Goal: Feedback & Contribution: Leave review/rating

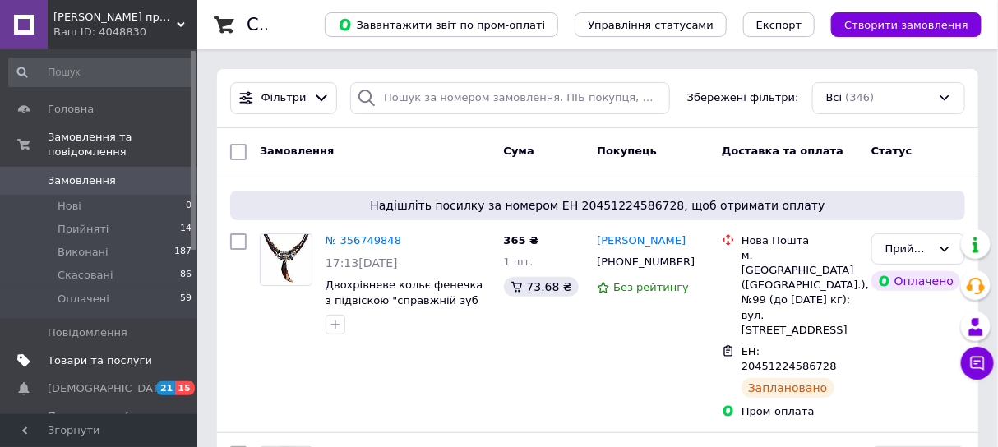
click at [82, 354] on span "Товари та послуги" at bounding box center [100, 361] width 104 height 15
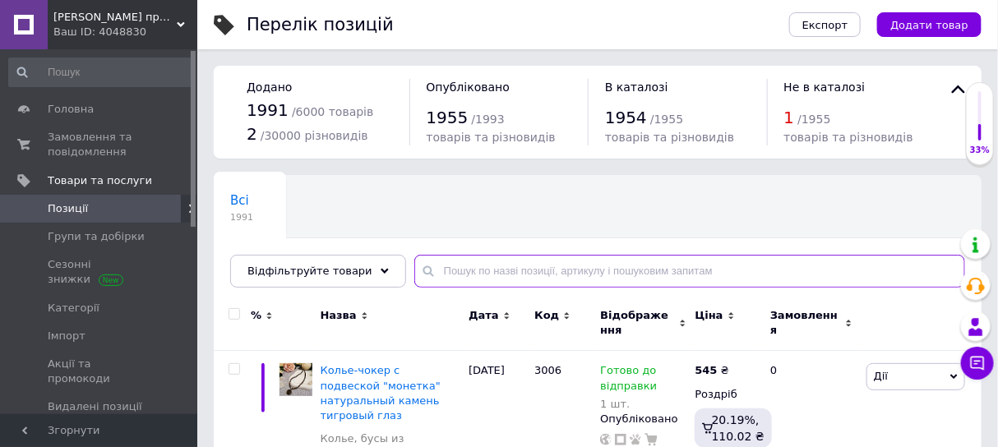
paste input "коротке кольє чокер натуральний камінь гранований цитрін 2,3 мм"
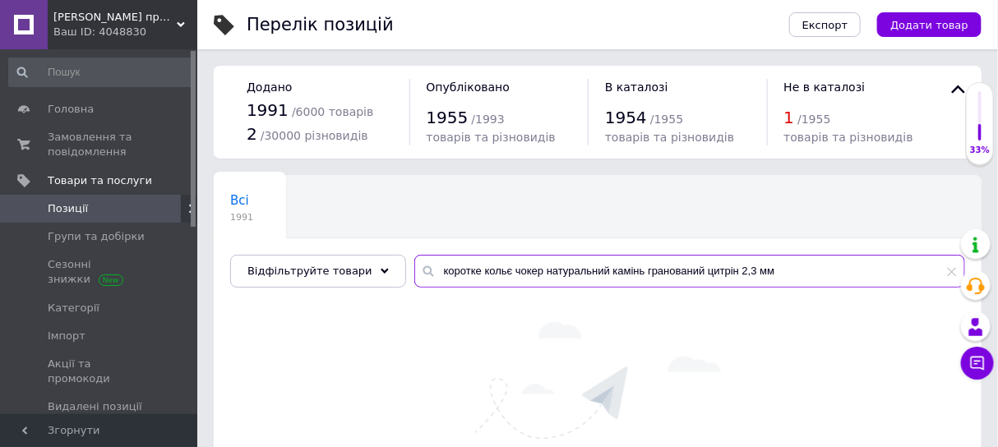
scroll to position [102, 0]
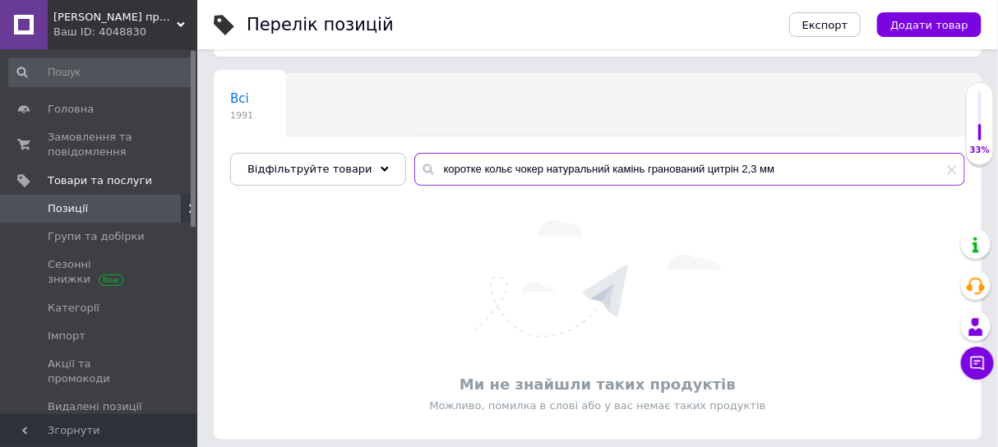
drag, startPoint x: 493, startPoint y: 164, endPoint x: 394, endPoint y: 164, distance: 98.7
click at [415, 164] on input "коротке кольє чокер натуральний камінь гранований цитрін 2,3 мм" at bounding box center [690, 169] width 551 height 33
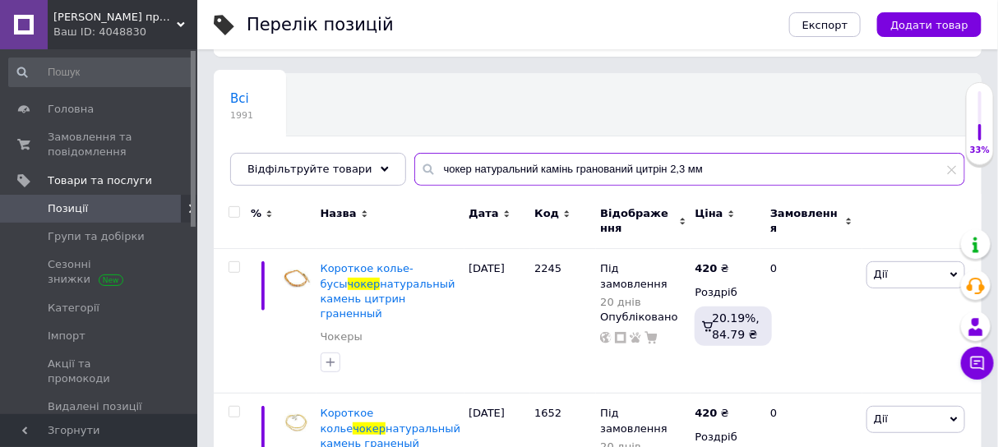
drag, startPoint x: 617, startPoint y: 167, endPoint x: 458, endPoint y: 159, distance: 158.9
click at [458, 159] on input "чокер натуральний камінь гранований цитрін 2,3 мм" at bounding box center [690, 169] width 551 height 33
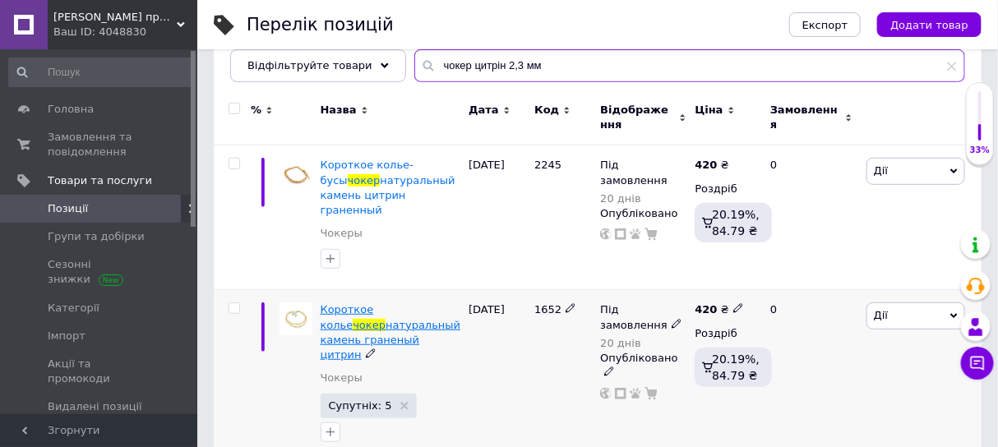
type input "чокер цитрін 2,3 мм"
click at [339, 303] on span "Короткое колье" at bounding box center [347, 316] width 53 height 27
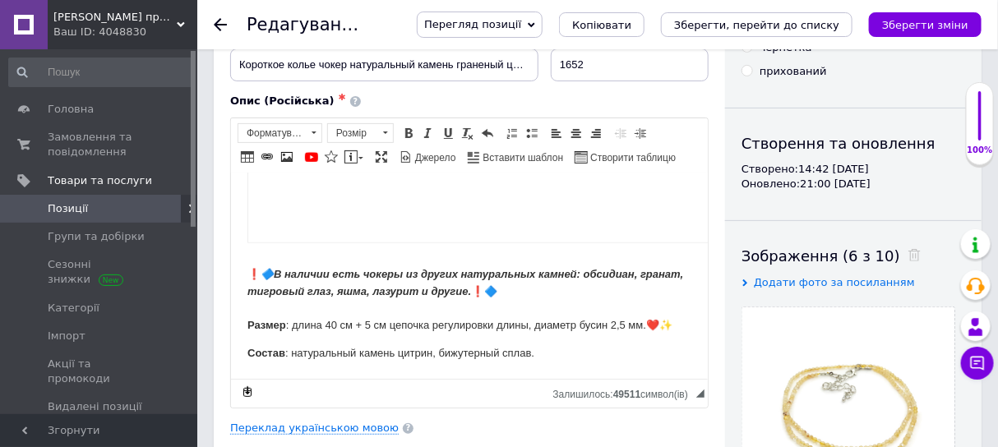
scroll to position [206, 0]
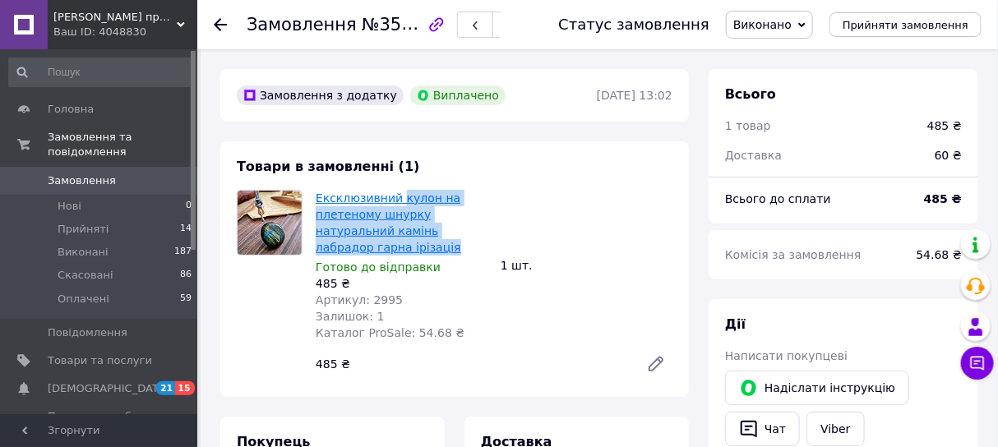
drag, startPoint x: 493, startPoint y: 234, endPoint x: 394, endPoint y: 200, distance: 104.6
click at [394, 200] on div "Ексклюзивний кулон на плетеному шнурку натуральний камінь лабрадор гарна ірізац…" at bounding box center [401, 266] width 185 height 158
copy link "кулон на плетеному шнурку натуральний камінь лабрадор гарна ірізація"
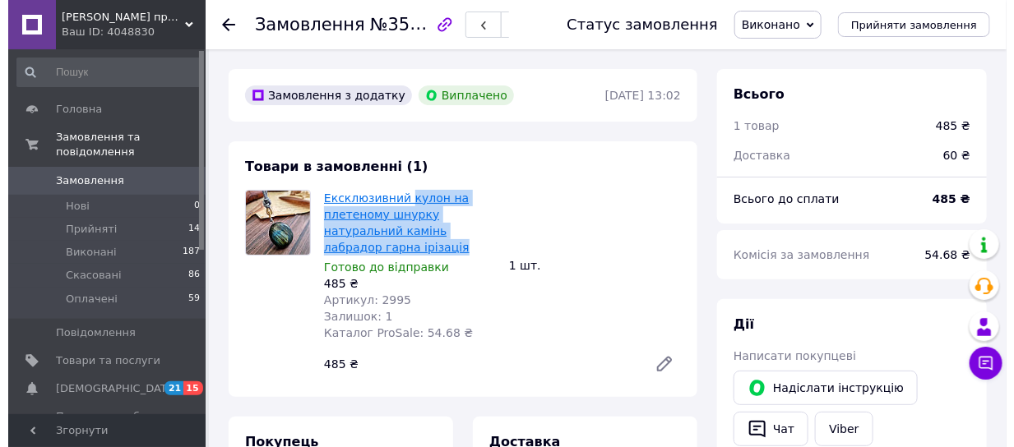
scroll to position [206, 0]
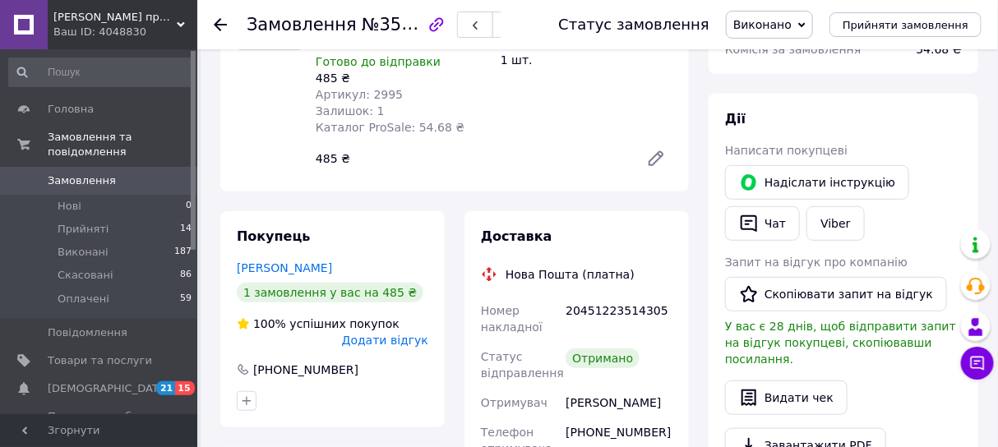
click at [407, 334] on span "Додати відгук" at bounding box center [385, 340] width 86 height 13
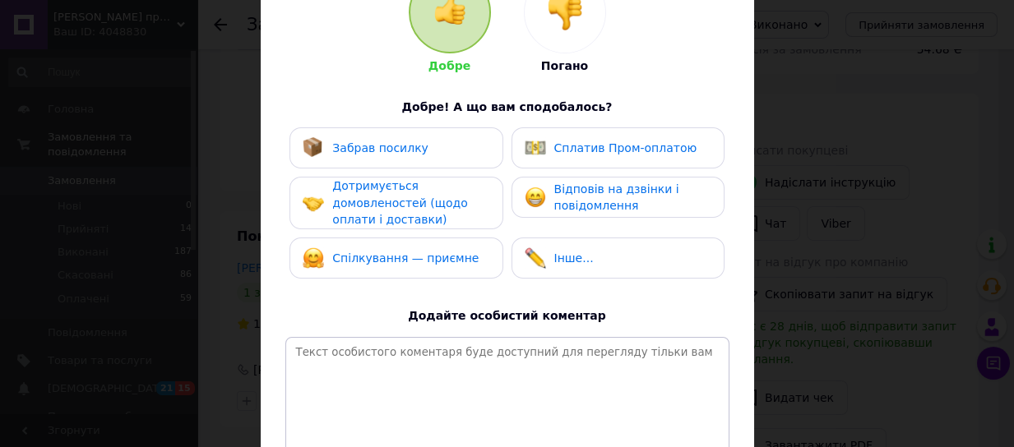
click at [382, 137] on div "Забрав посилку" at bounding box center [366, 147] width 126 height 21
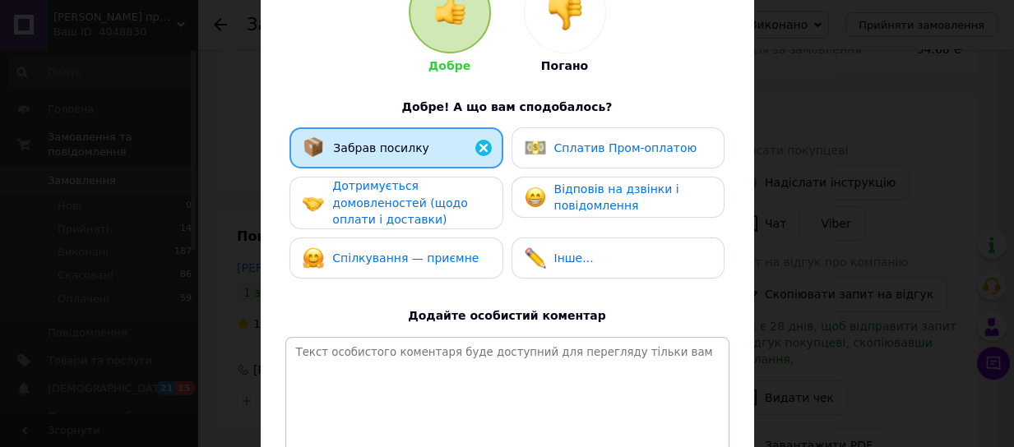
click at [364, 195] on span "Дотримується домовленостей (щодо оплати і доставки)" at bounding box center [399, 202] width 135 height 47
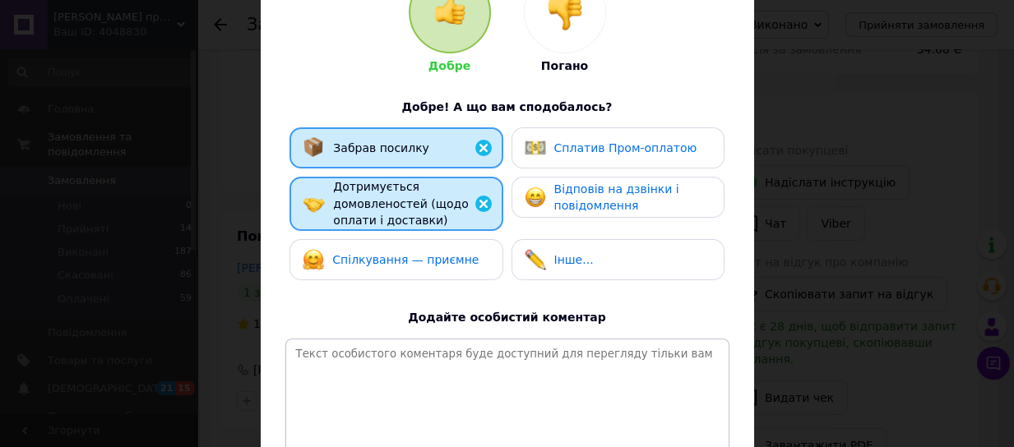
click at [373, 255] on span "Спілкування — приємне" at bounding box center [405, 259] width 146 height 13
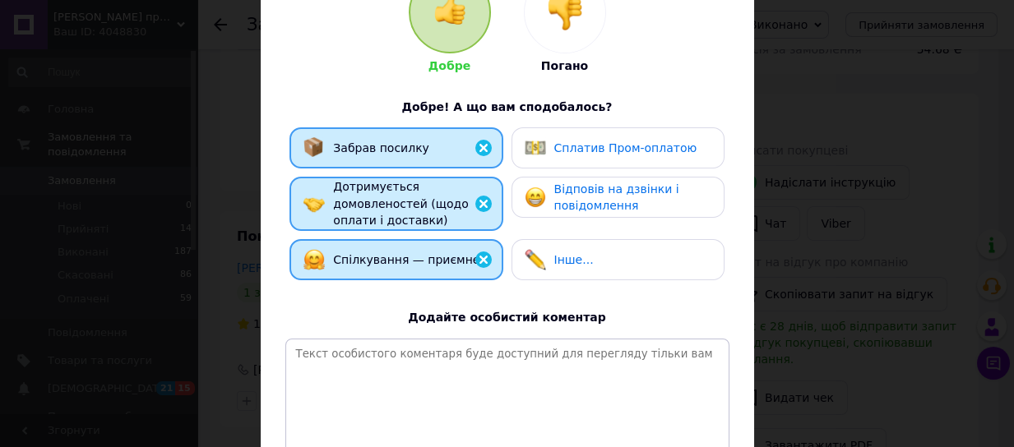
click at [631, 148] on span "Сплатив Пром-оплатою" at bounding box center [625, 147] width 143 height 13
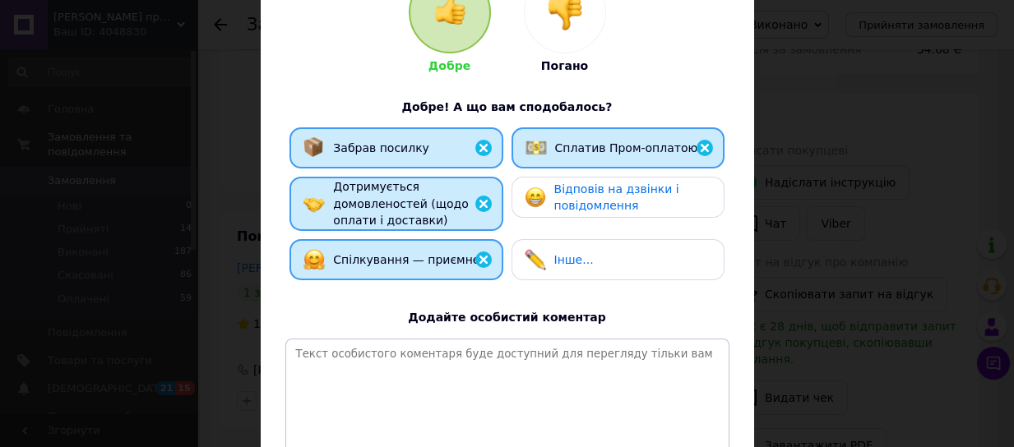
click at [619, 193] on span "Відповів на дзвінки і повідомлення" at bounding box center [616, 198] width 125 height 30
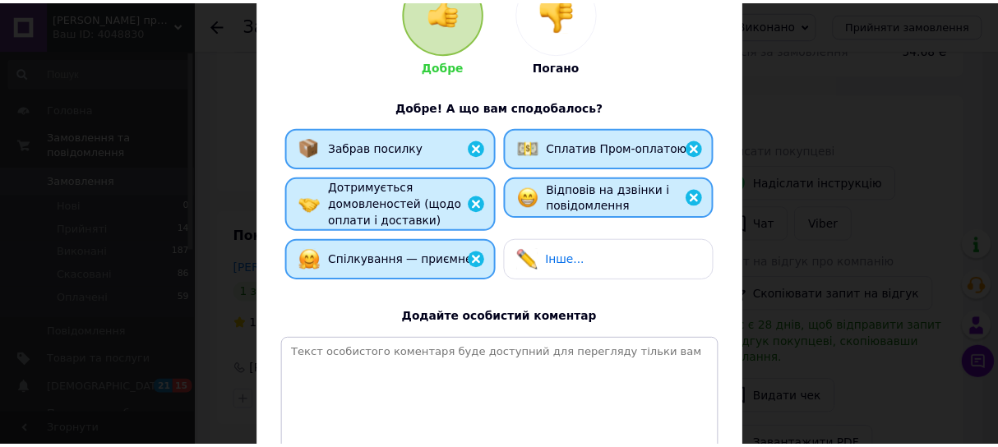
scroll to position [366, 0]
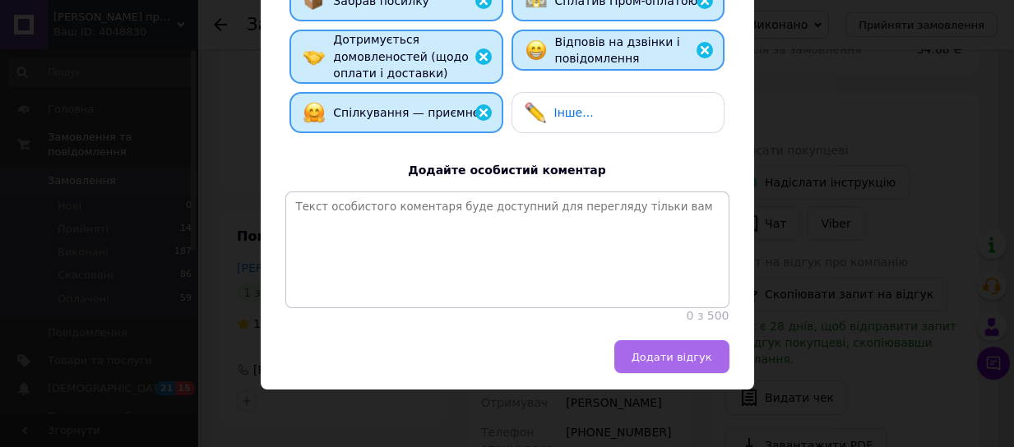
click at [661, 351] on span "Додати відгук" at bounding box center [672, 357] width 81 height 12
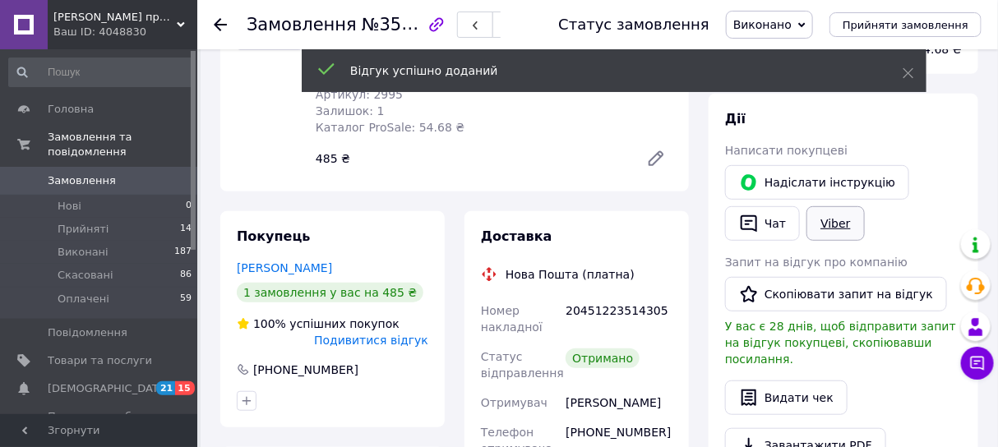
click at [848, 213] on link "Viber" at bounding box center [836, 223] width 58 height 35
